Goal: Information Seeking & Learning: Learn about a topic

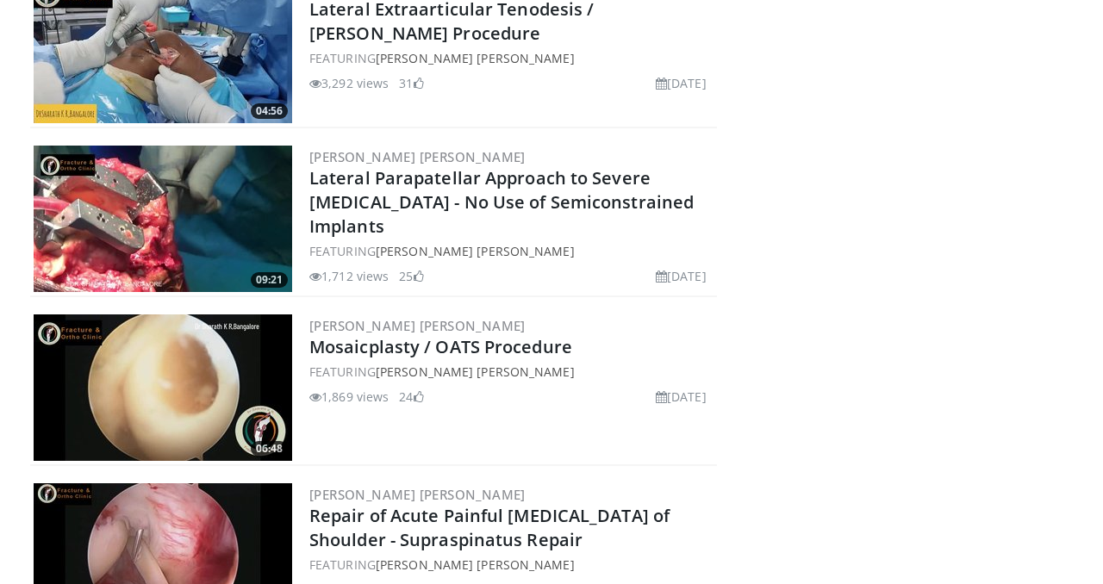
scroll to position [535, 0]
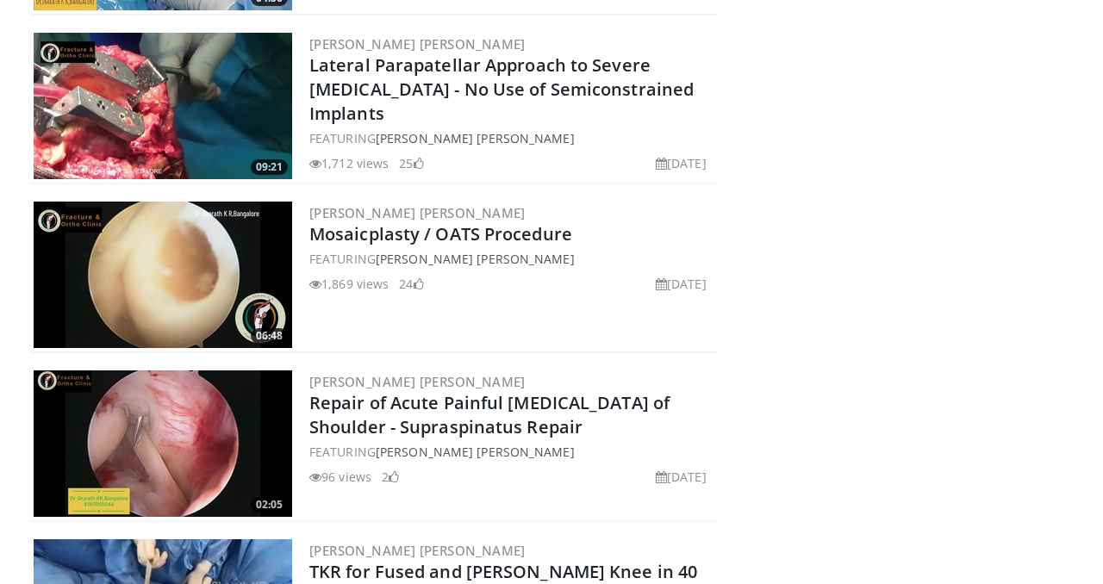
click at [174, 442] on img at bounding box center [163, 444] width 259 height 146
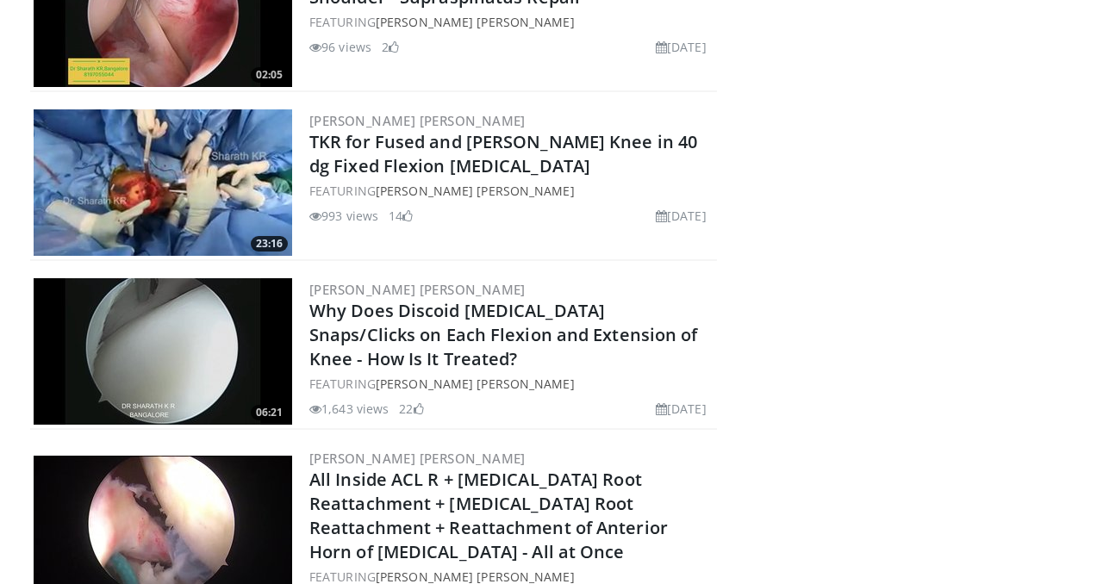
scroll to position [966, 0]
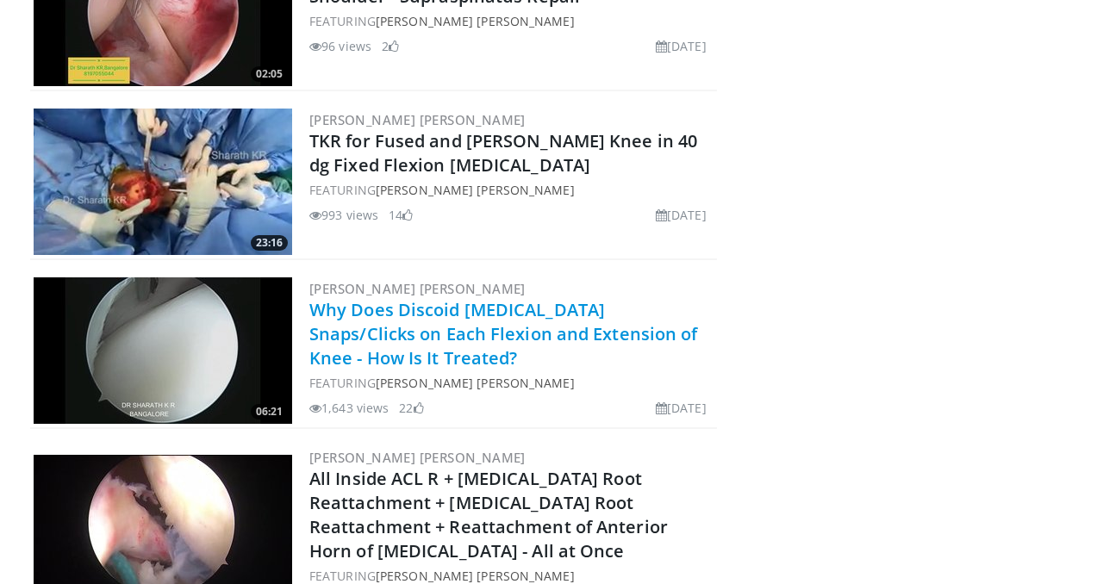
click at [354, 357] on link "Why Does Discoid [MEDICAL_DATA] Snaps/Clicks on Each Flexion and Extension of K…" at bounding box center [503, 334] width 389 height 72
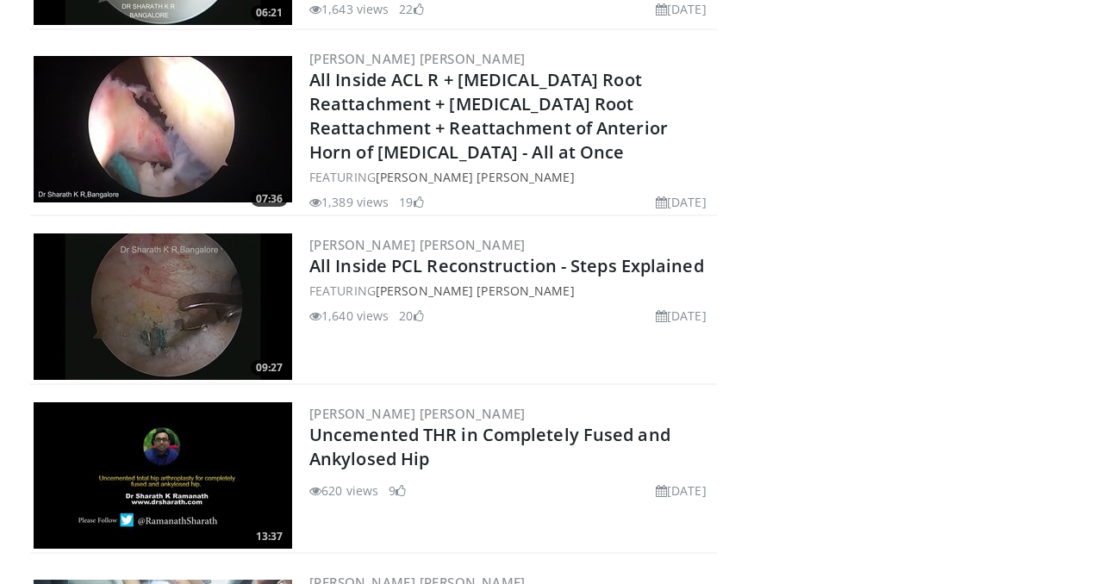
scroll to position [1361, 0]
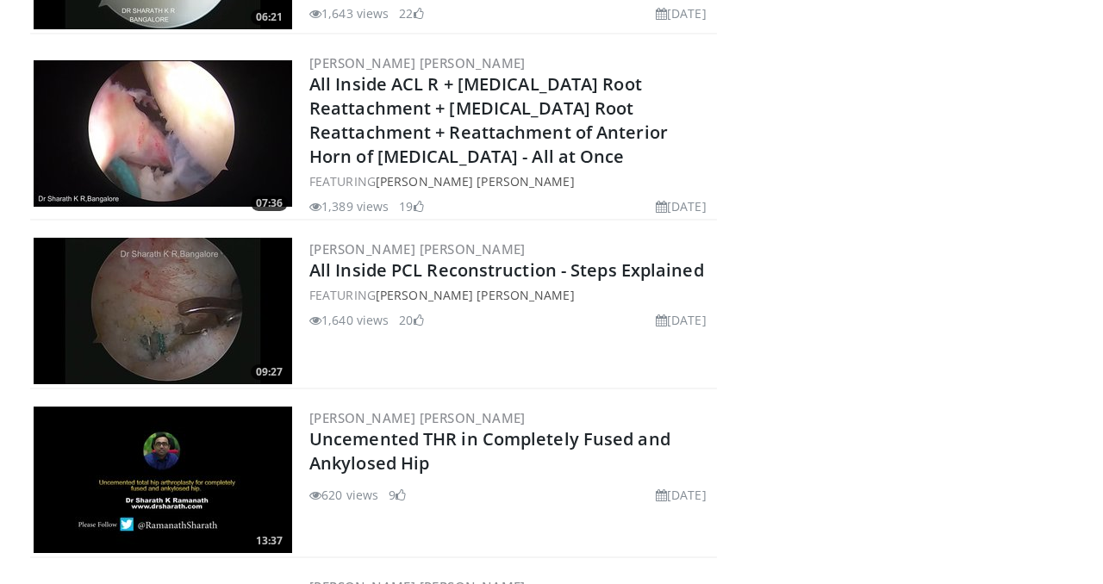
click at [224, 301] on img at bounding box center [163, 311] width 259 height 146
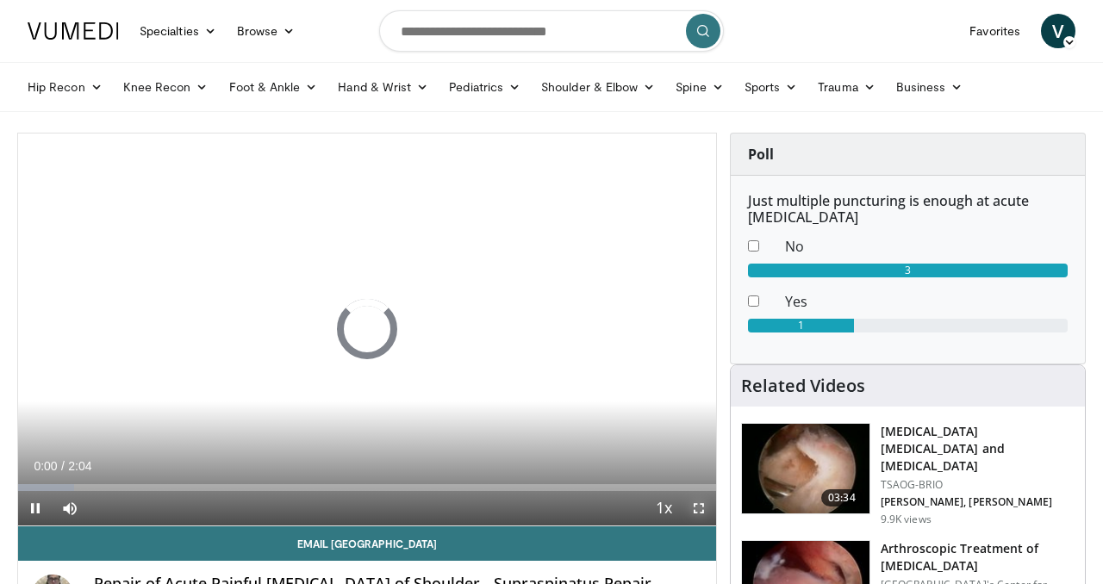
click at [701, 508] on span "Video Player" at bounding box center [699, 508] width 34 height 34
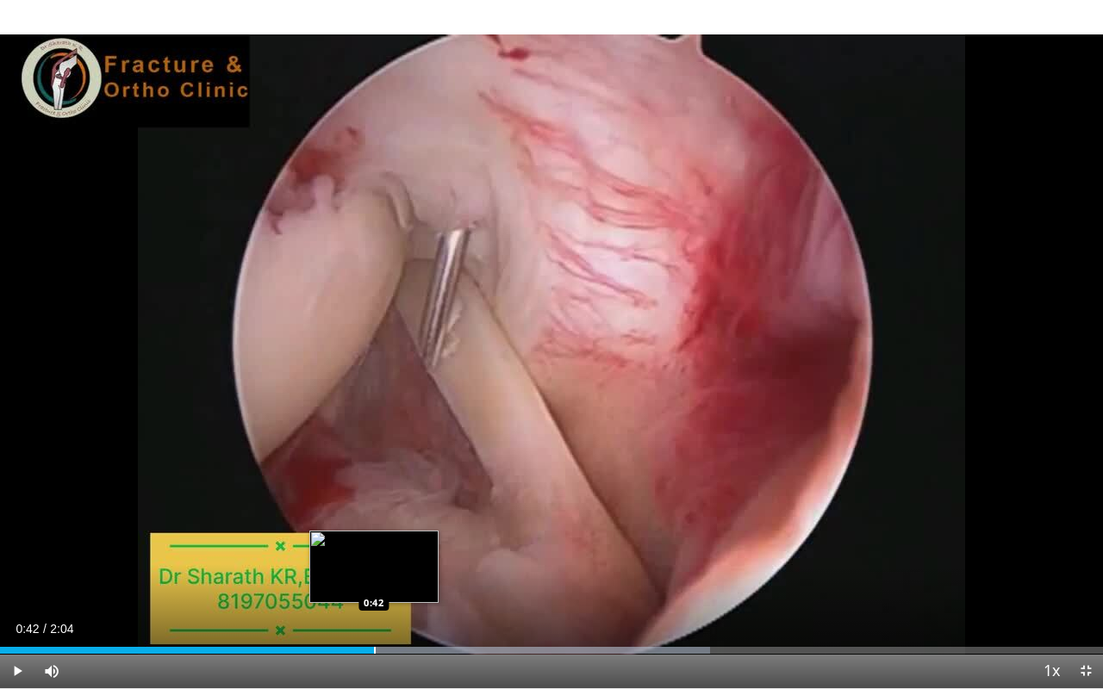
click at [374, 583] on div "Progress Bar" at bounding box center [375, 650] width 2 height 7
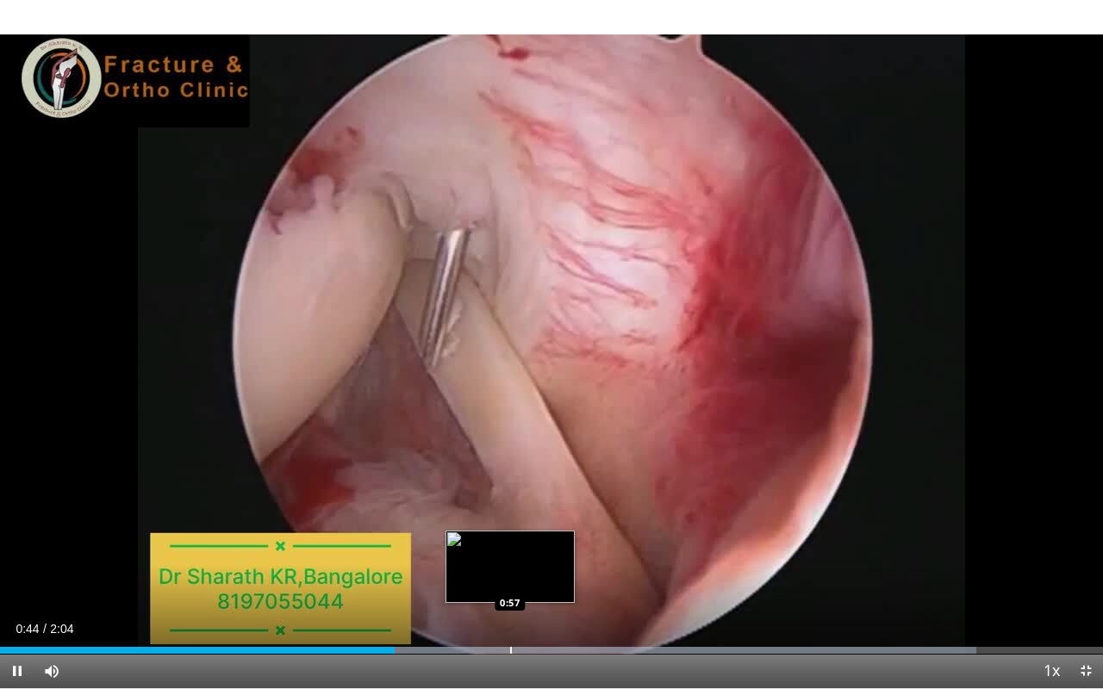
click at [508, 583] on div "Progress Bar" at bounding box center [549, 650] width 851 height 7
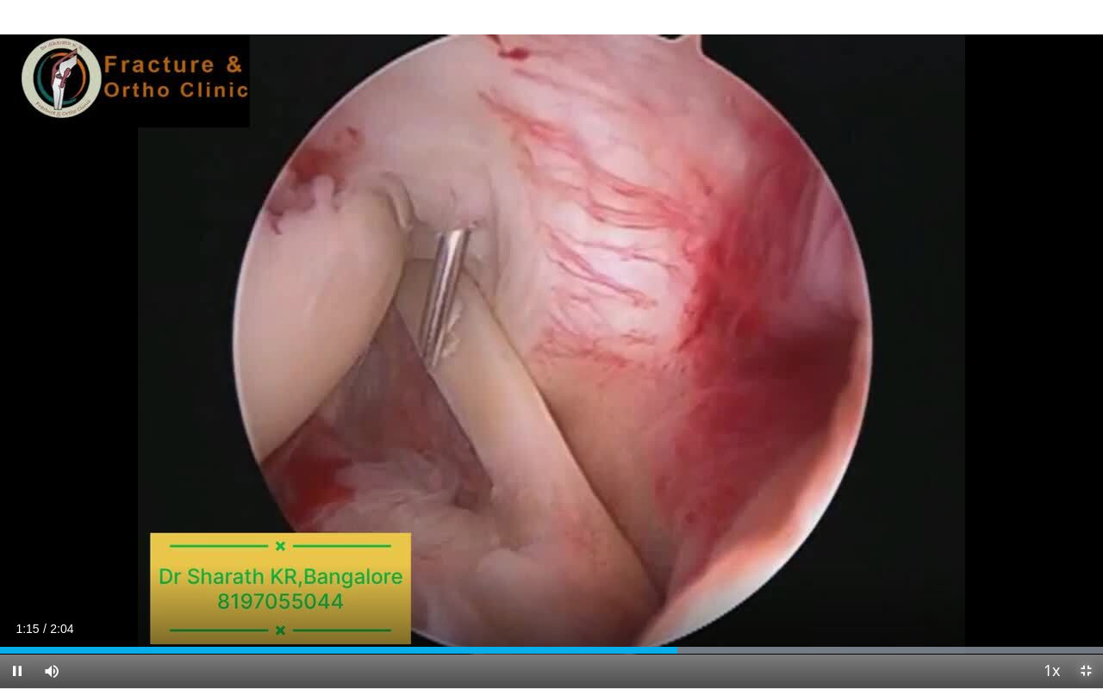
click at [1087, 583] on span "Video Player" at bounding box center [1086, 671] width 34 height 34
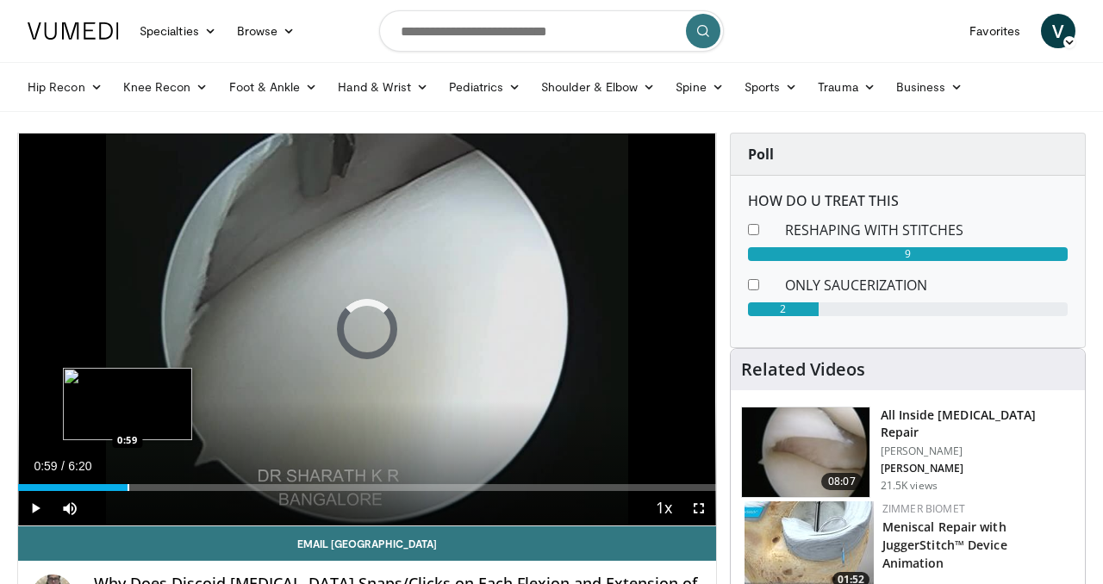
click at [128, 487] on div "Progress Bar" at bounding box center [129, 487] width 2 height 7
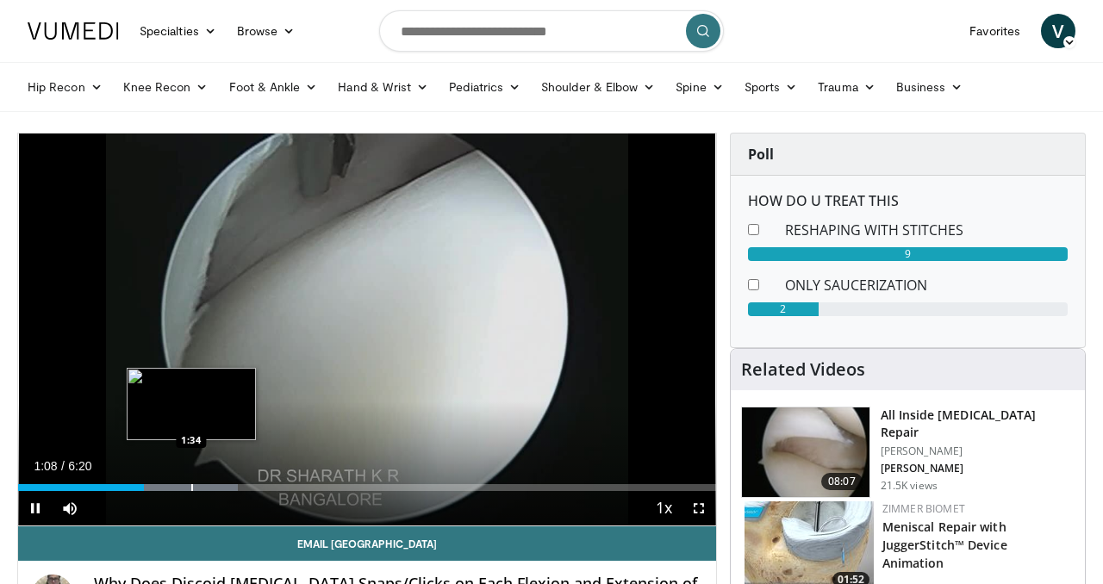
click at [192, 485] on div "Progress Bar" at bounding box center [192, 487] width 2 height 7
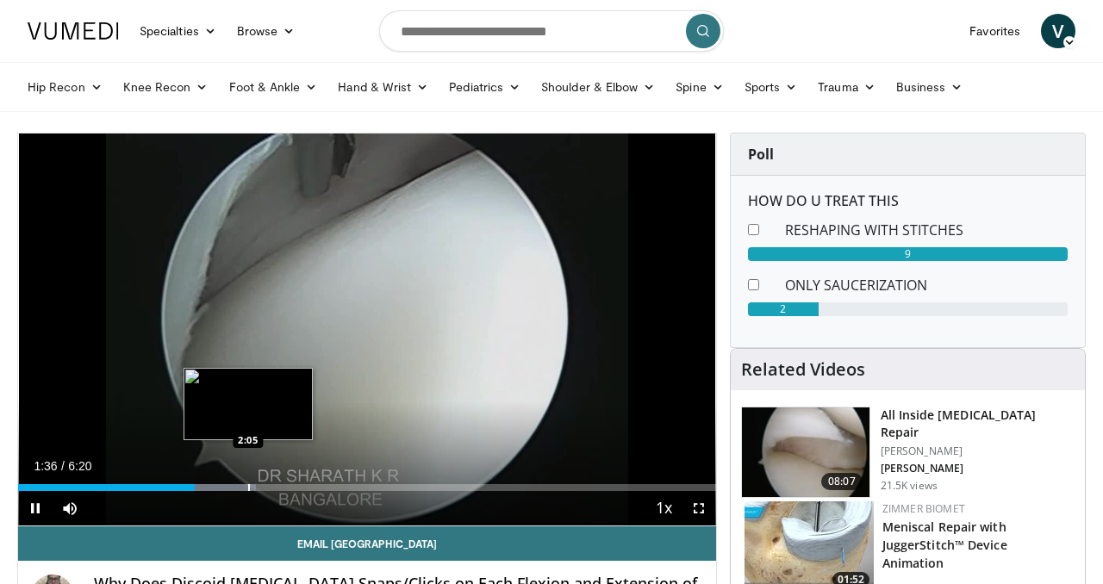
click at [248, 486] on div "Progress Bar" at bounding box center [249, 487] width 2 height 7
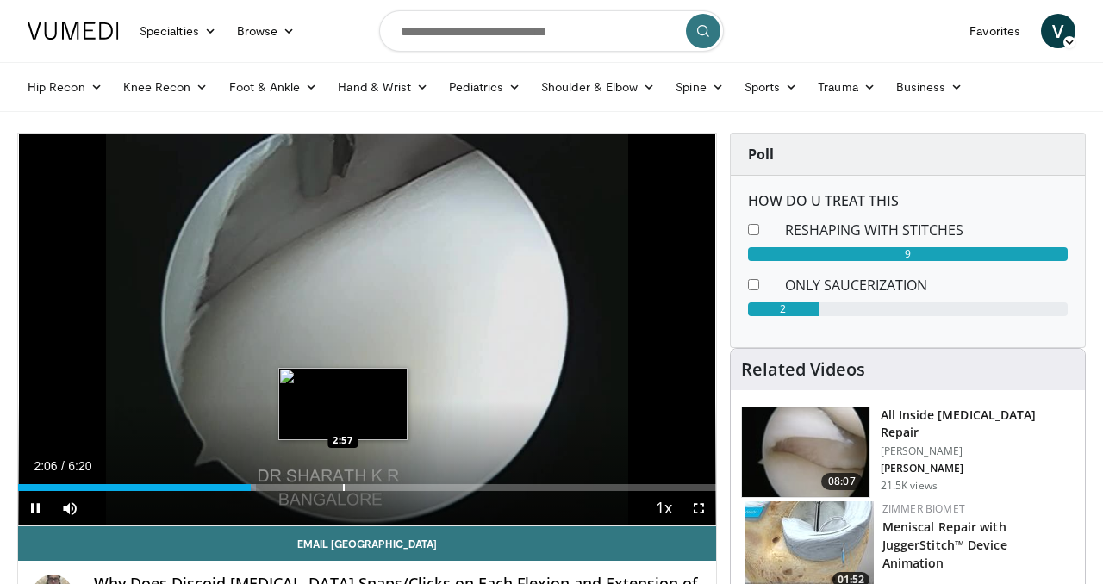
click at [343, 486] on div "Progress Bar" at bounding box center [344, 487] width 2 height 7
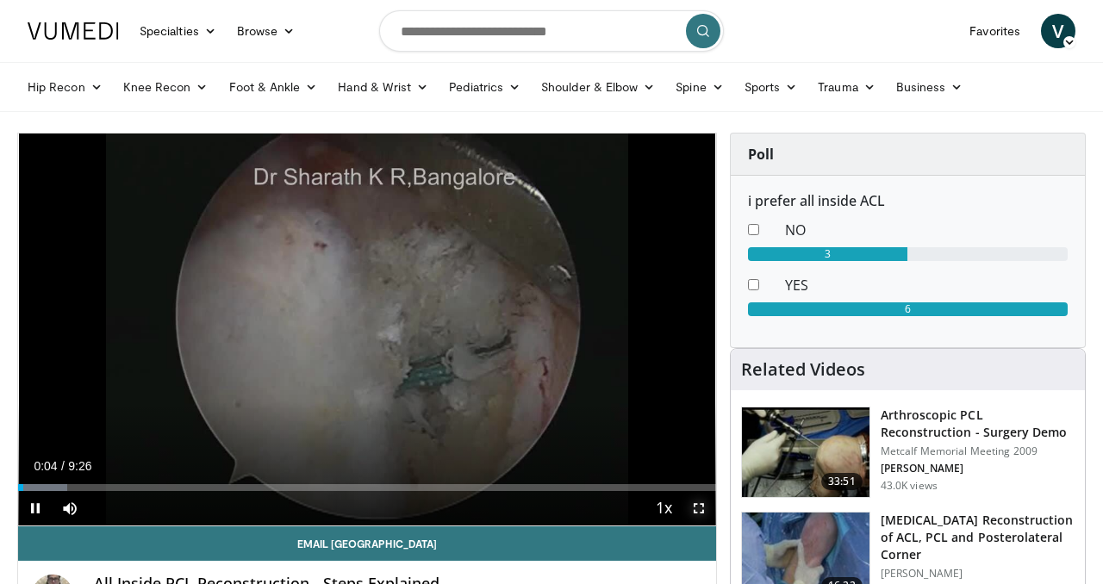
click at [695, 509] on span "Video Player" at bounding box center [699, 508] width 34 height 34
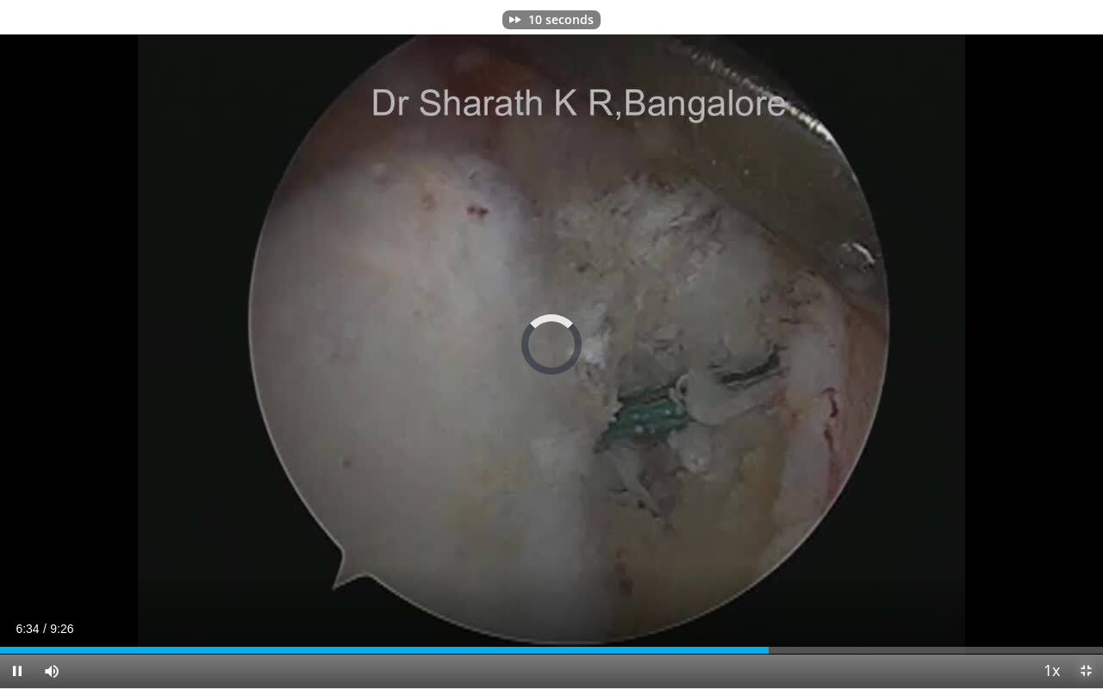
click at [1081, 583] on span "Video Player" at bounding box center [1086, 671] width 34 height 34
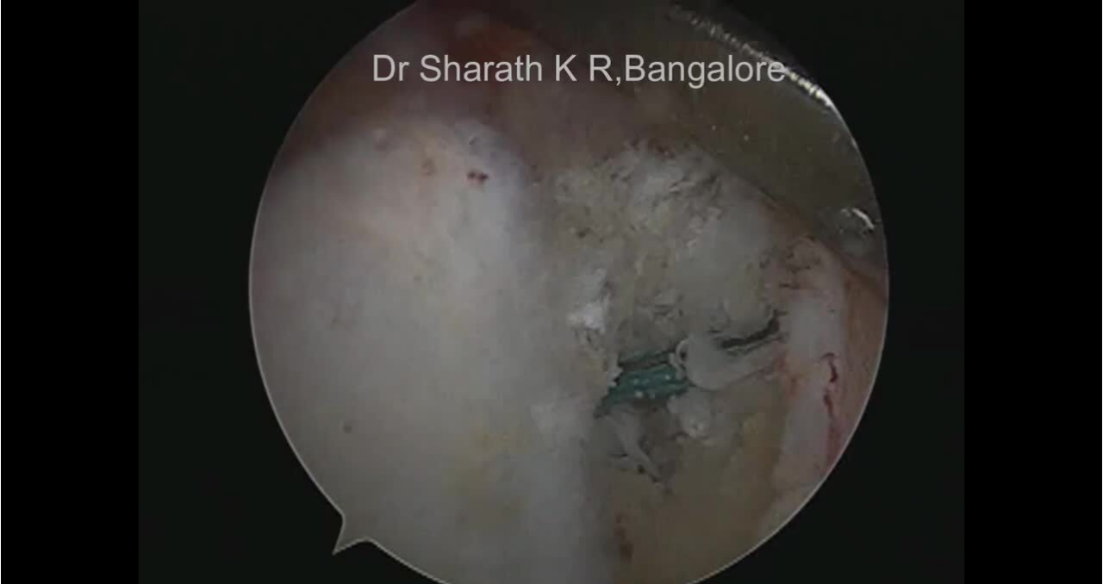
scroll to position [24, 0]
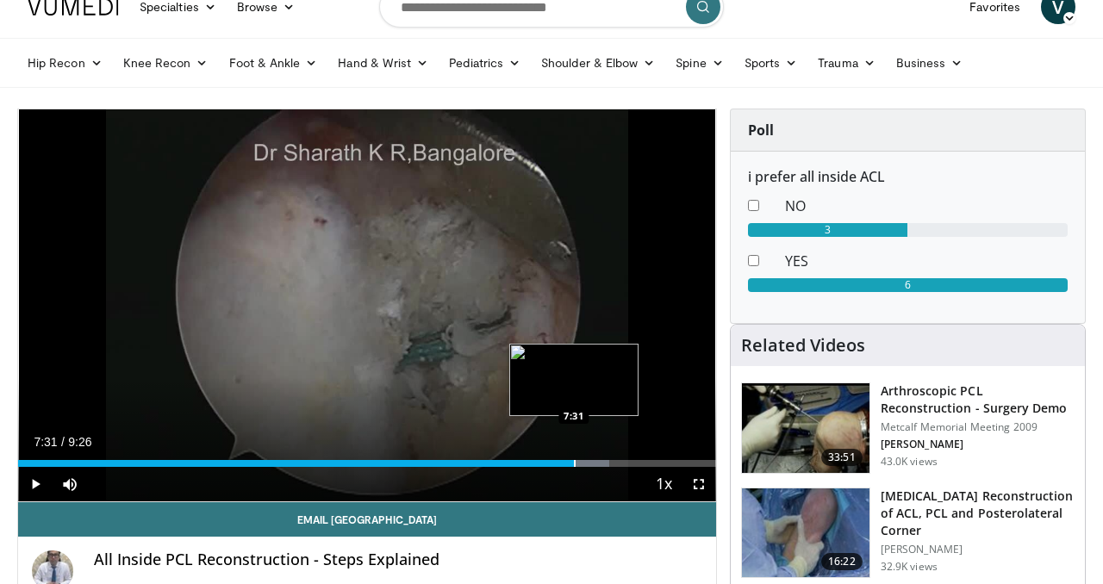
click at [574, 460] on div "Progress Bar" at bounding box center [575, 463] width 2 height 7
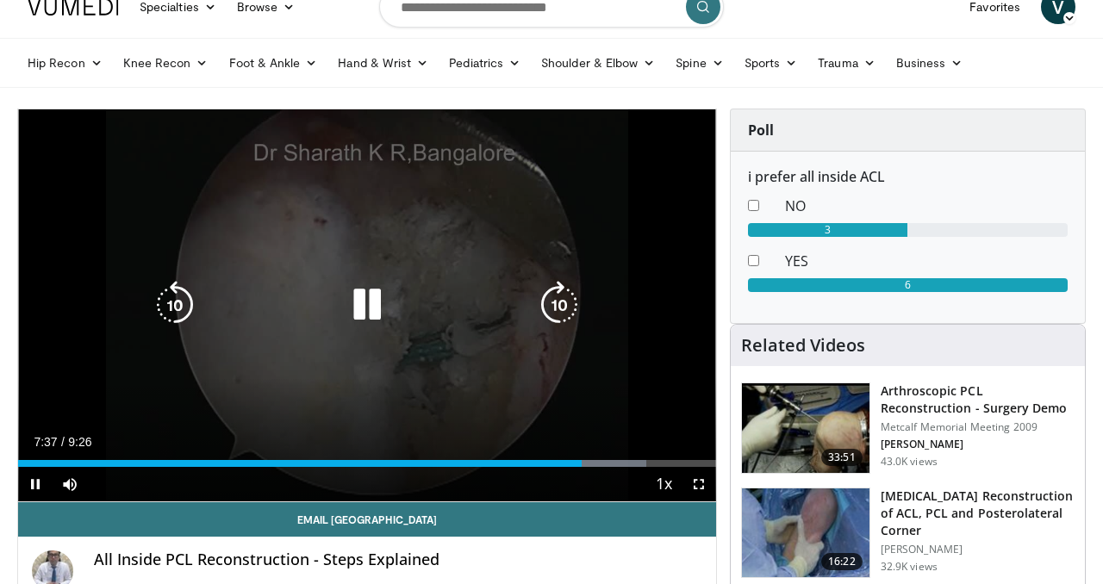
click at [366, 311] on icon "Video Player" at bounding box center [367, 305] width 48 height 48
